Goal: Task Accomplishment & Management: Complete application form

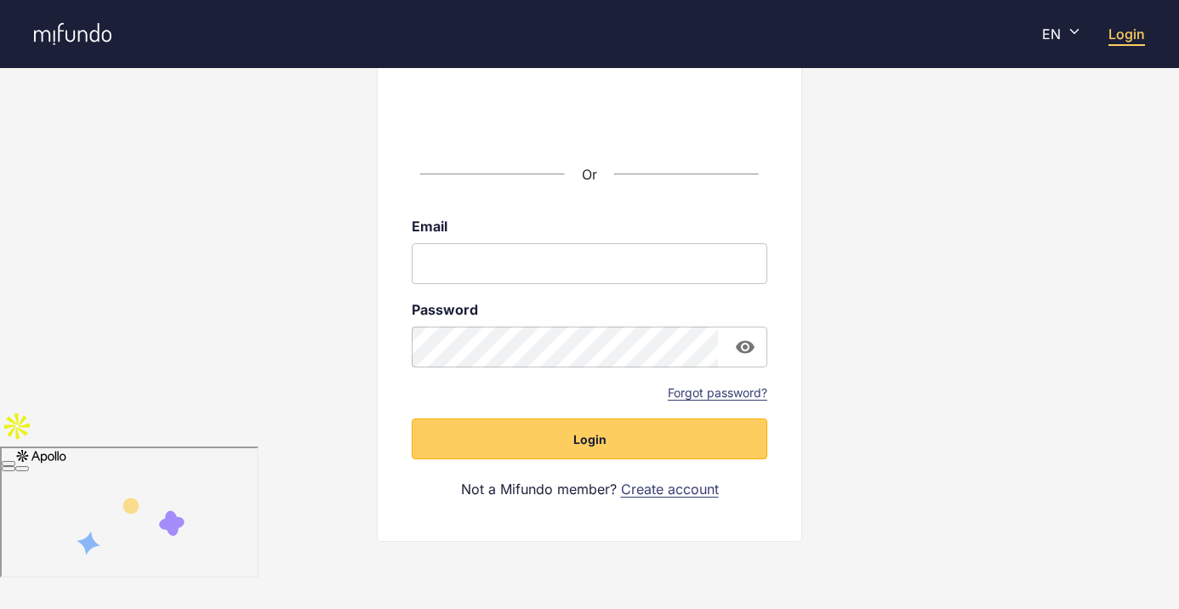
click at [667, 494] on link "Create account" at bounding box center [670, 489] width 98 height 19
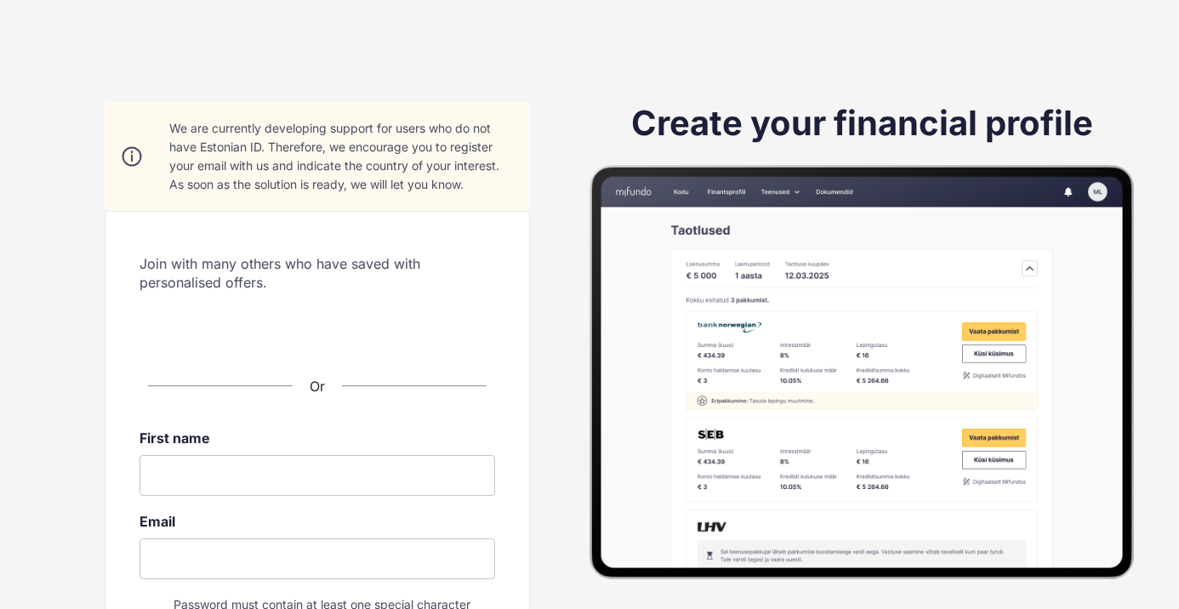
scroll to position [200, 0]
